Goal: Information Seeking & Learning: Check status

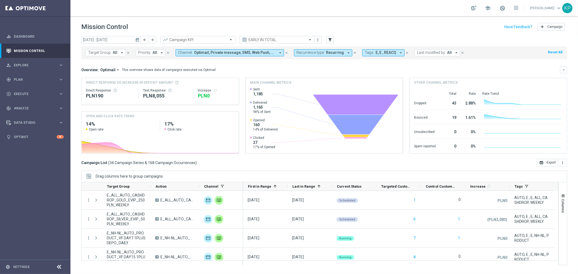
click at [116, 17] on header "Mission Control add Campaign" at bounding box center [323, 26] width 507 height 20
click at [240, 64] on mini-dashboard "Overview: Optimail arrow_drop_down This overview shows data of campaigns execut…" at bounding box center [324, 109] width 486 height 100
click at [565, 68] on icon "keyboard_arrow_down" at bounding box center [564, 70] width 4 height 4
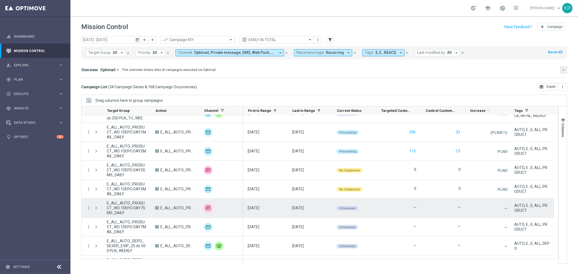
scroll to position [441, 0]
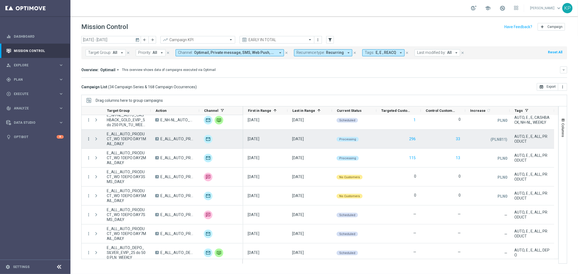
click at [87, 138] on icon "more_vert" at bounding box center [88, 139] width 5 height 5
click at [88, 138] on icon "more_vert" at bounding box center [88, 139] width 5 height 5
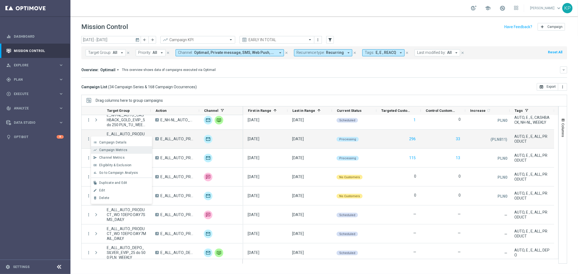
click at [108, 151] on span "Campaign Metrics" at bounding box center [113, 150] width 28 height 4
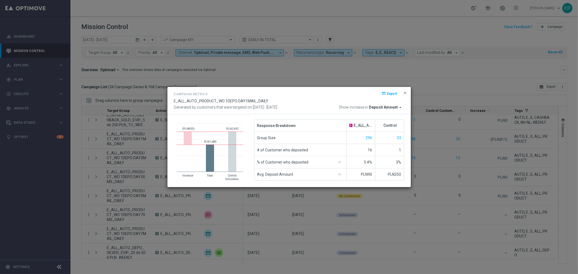
click at [423, 149] on modal-container "Campaign Metrics open_in_browser Export E_ALL_AUTO_PRODUCT_WO 1DEPO DAY1MAIL_DA…" at bounding box center [289, 137] width 578 height 274
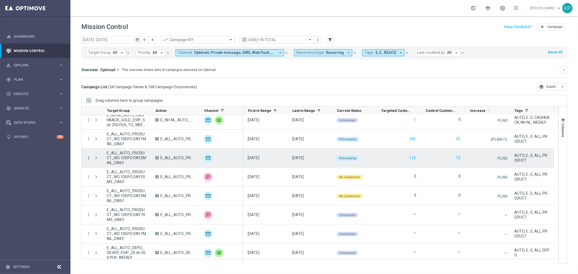
click at [90, 158] on icon "more_vert" at bounding box center [88, 158] width 5 height 5
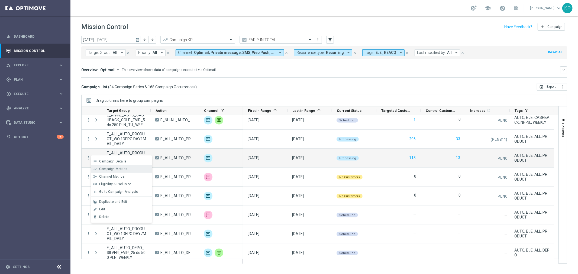
click at [101, 167] on span "Campaign Metrics" at bounding box center [113, 169] width 28 height 4
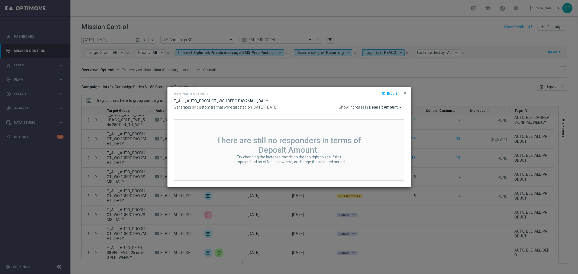
click at [429, 165] on modal-container "Campaign Metrics open_in_browser Export E_ALL_AUTO_PRODUCT_WO 1DEPO DAY2MAIL_DA…" at bounding box center [289, 137] width 578 height 274
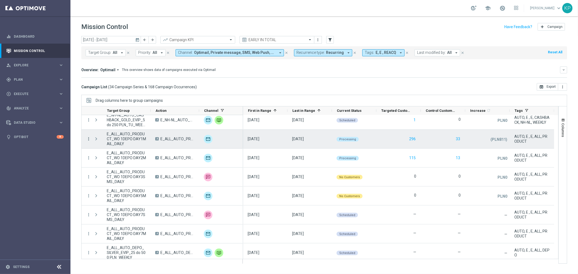
click at [90, 138] on icon "more_vert" at bounding box center [88, 139] width 5 height 5
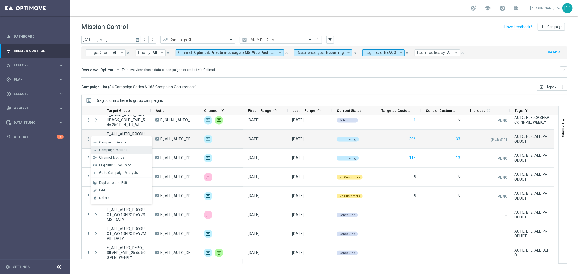
click at [101, 150] on span "Campaign Metrics" at bounding box center [113, 150] width 28 height 4
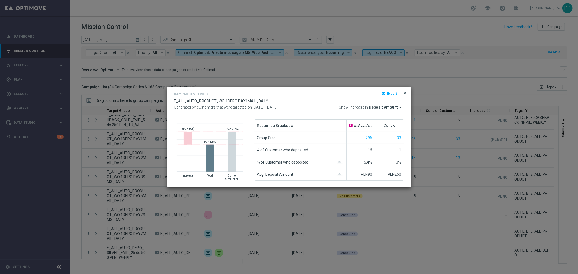
click at [403, 91] on span "close" at bounding box center [405, 93] width 4 height 4
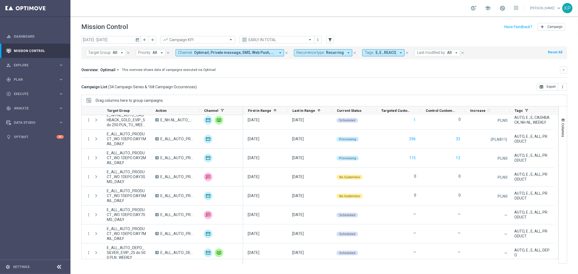
click at [330, 56] on button "Recurrence type: Recurring arrow_drop_down" at bounding box center [323, 52] width 58 height 7
drag, startPoint x: 315, startPoint y: 82, endPoint x: 313, endPoint y: 89, distance: 8.0
click at [315, 82] on label "Non-Recurring" at bounding box center [312, 82] width 21 height 3
click at [313, 91] on label "Recurring" at bounding box center [309, 91] width 14 height 3
click at [259, 74] on div "Overview: Optimail arrow_drop_down This overview shows data of campaigns execut…" at bounding box center [324, 71] width 486 height 11
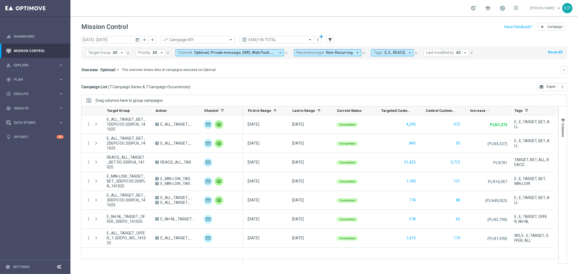
scroll to position [0, 0]
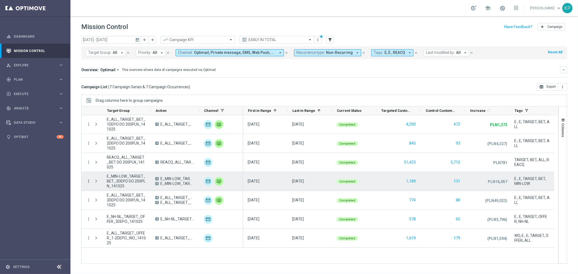
click at [89, 179] on icon "more_vert" at bounding box center [88, 181] width 5 height 5
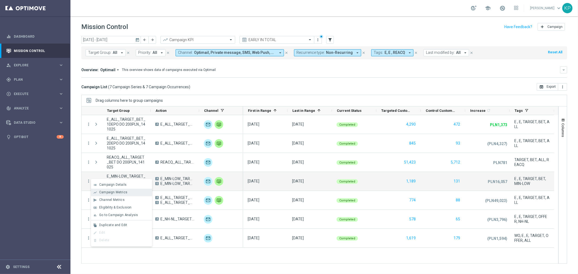
click at [103, 192] on span "Campaign Metrics" at bounding box center [113, 192] width 28 height 4
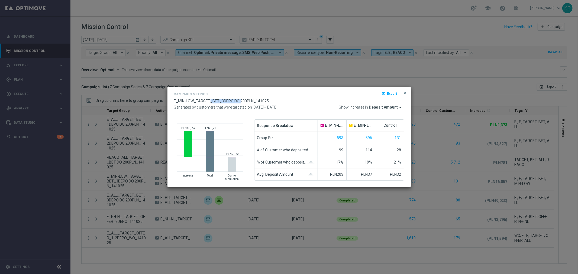
drag, startPoint x: 209, startPoint y: 100, endPoint x: 239, endPoint y: 101, distance: 30.4
click at [239, 101] on span "E_MIN-LOW_TARGET_BET_3DEPO DO 200PLN_141025" at bounding box center [221, 101] width 95 height 4
click at [403, 92] on button "close" at bounding box center [405, 93] width 5 height 7
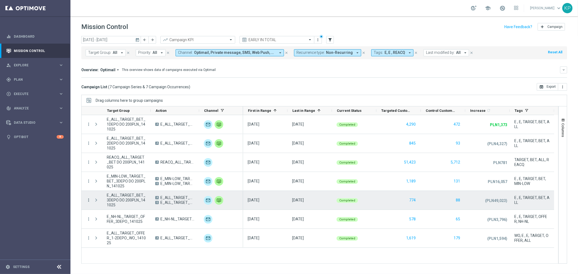
click at [87, 198] on icon "more_vert" at bounding box center [88, 200] width 5 height 5
click at [102, 209] on span "Campaign Metrics" at bounding box center [113, 211] width 28 height 4
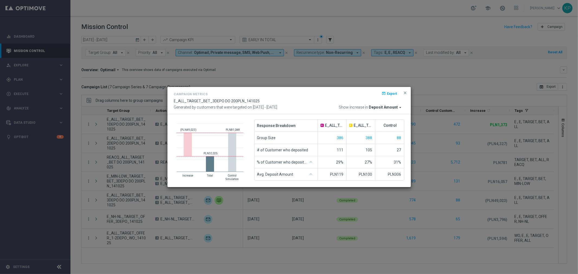
click at [351, 160] on div "27%" at bounding box center [361, 162] width 29 height 12
drag, startPoint x: 193, startPoint y: 102, endPoint x: 243, endPoint y: 99, distance: 50.7
click at [243, 99] on span "E_ALL_TARGET_BET_3DEPO DO 200PLN_141025" at bounding box center [217, 101] width 86 height 4
drag, startPoint x: 256, startPoint y: 101, endPoint x: 206, endPoint y: 99, distance: 50.4
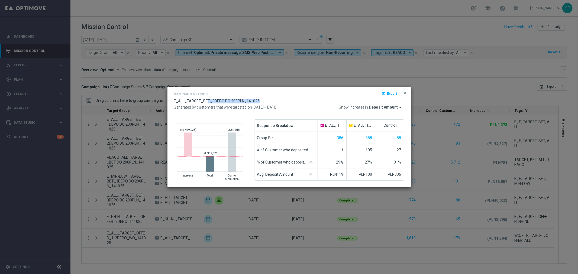
click at [206, 99] on div "Campaign Metrics open_in_browser Export E_ALL_TARGET_BET_3DEPO DO 200PLN_141025…" at bounding box center [289, 100] width 230 height 19
click at [201, 99] on span "E_ALL_TARGET_BET_3DEPO DO 200PLN_141025" at bounding box center [217, 101] width 86 height 4
drag, startPoint x: 193, startPoint y: 99, endPoint x: 251, endPoint y: 99, distance: 58.2
click at [251, 99] on span "E_ALL_TARGET_BET_3DEPO DO 200PLN_141025" at bounding box center [217, 101] width 86 height 4
click at [406, 94] on span "close" at bounding box center [405, 93] width 4 height 4
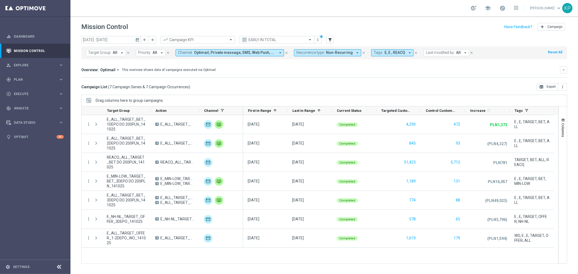
click at [419, 87] on div "Campaign List ( 7 Campaign Series & 7 Campaign Occurrences ) open_in_browser Ex…" at bounding box center [324, 87] width 486 height 8
click at [407, 72] on div "Overview: Optimail arrow_drop_down This overview shows data of campaigns execut…" at bounding box center [320, 69] width 479 height 5
